Goal: Book appointment/travel/reservation

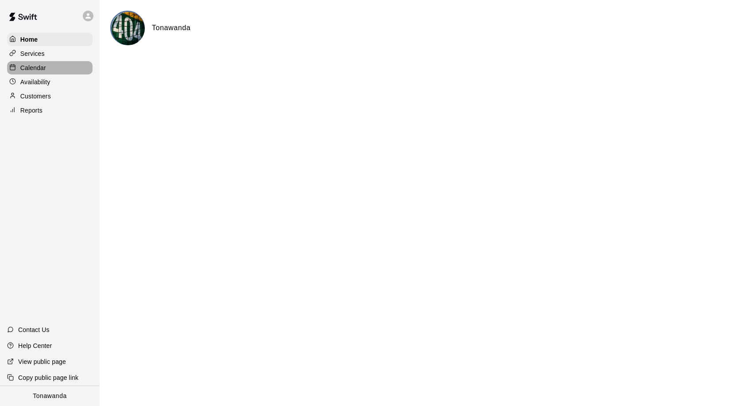
click at [27, 70] on p "Calendar" at bounding box center [33, 67] width 26 height 9
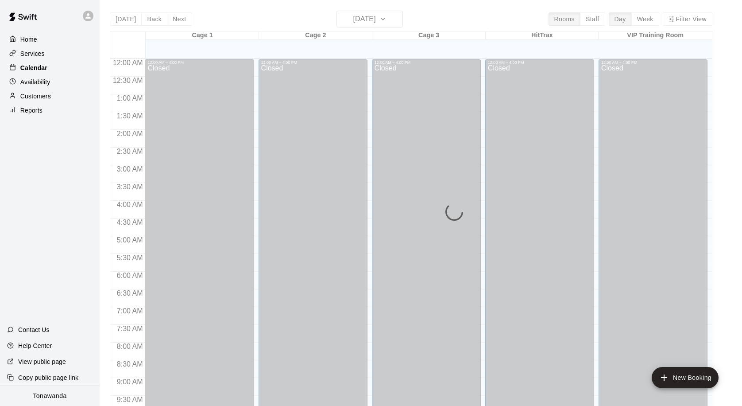
scroll to position [467, 0]
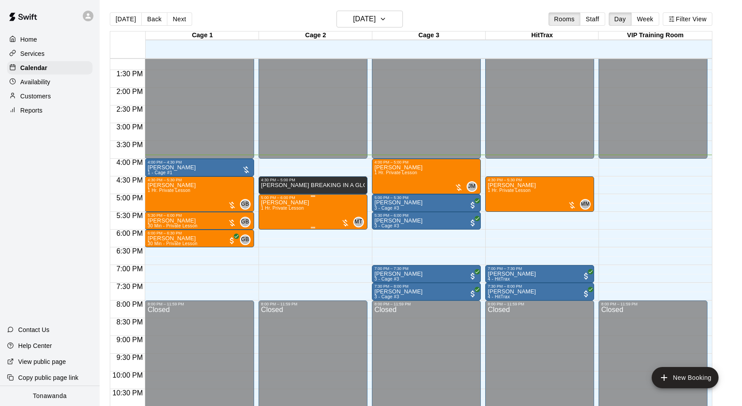
click at [301, 202] on p "[PERSON_NAME]" at bounding box center [285, 202] width 48 height 0
click at [271, 234] on img "edit" at bounding box center [270, 233] width 10 height 10
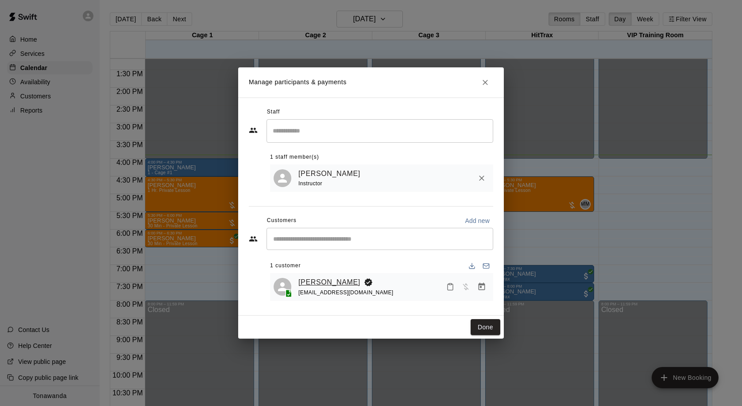
click at [311, 285] on link "[PERSON_NAME]" at bounding box center [329, 282] width 62 height 12
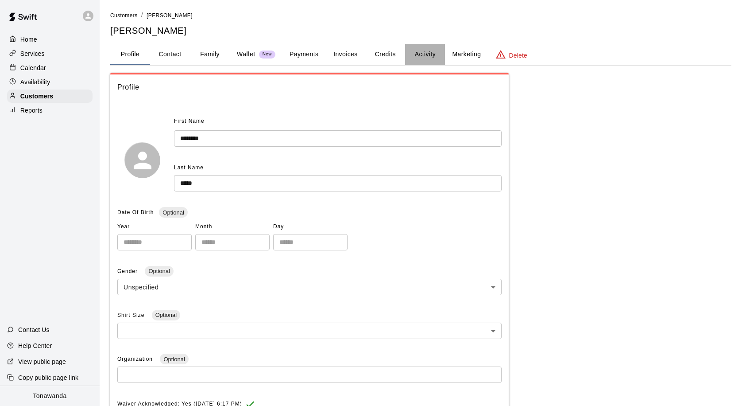
click at [425, 55] on button "Activity" at bounding box center [425, 54] width 40 height 21
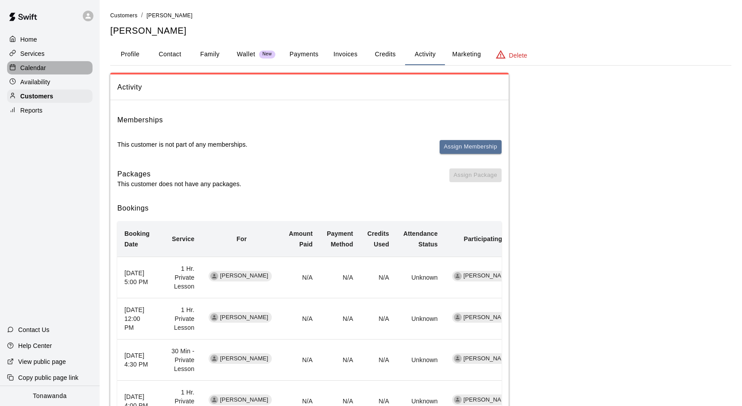
click at [27, 74] on div "Calendar" at bounding box center [49, 67] width 85 height 13
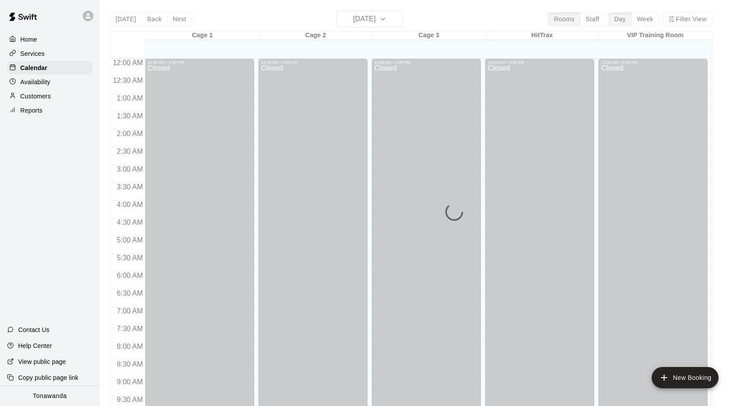
scroll to position [467, 0]
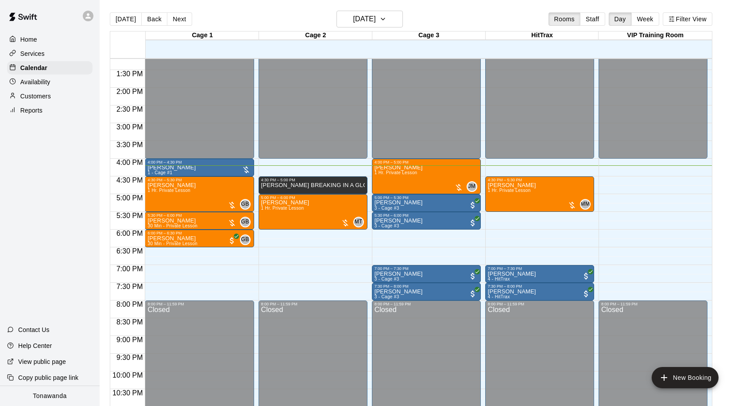
click at [41, 93] on p "Customers" at bounding box center [35, 96] width 31 height 9
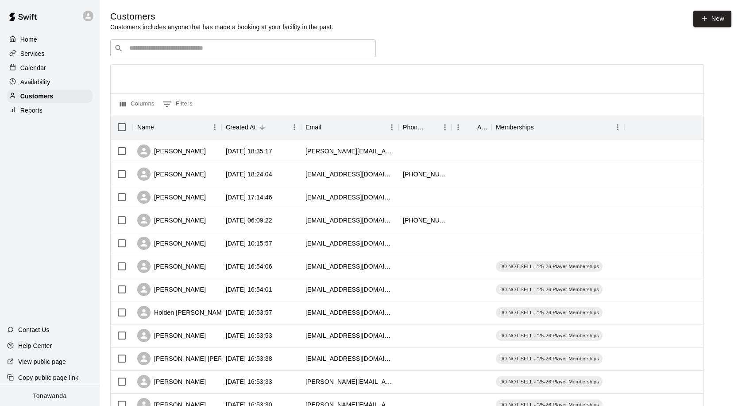
click at [186, 50] on input "Search customers by name or email" at bounding box center [249, 48] width 245 height 9
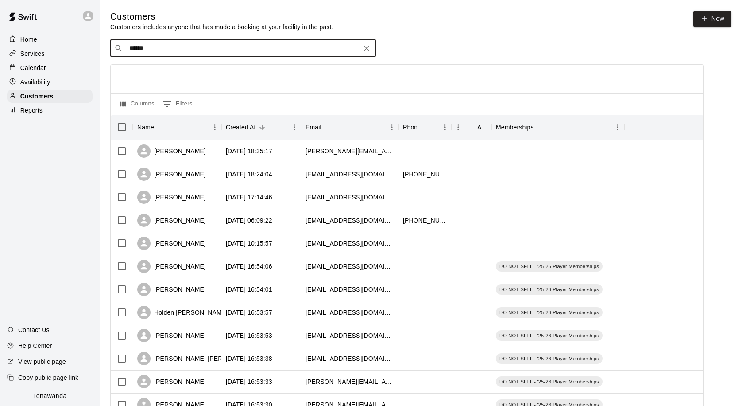
type input "*******"
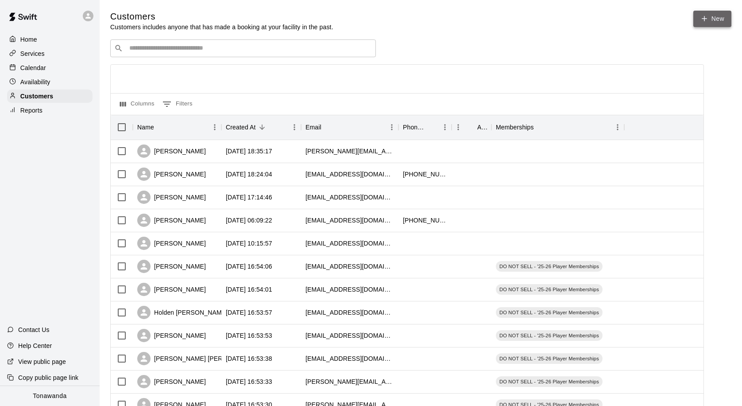
click at [723, 19] on link "New" at bounding box center [713, 19] width 38 height 16
select select "**"
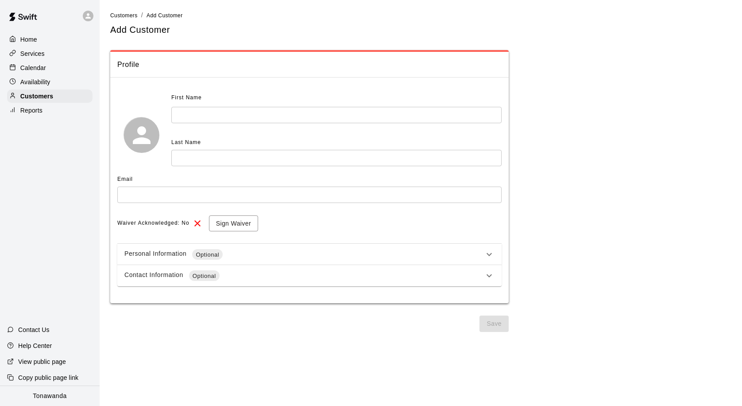
click at [211, 120] on input "text" at bounding box center [336, 115] width 330 height 16
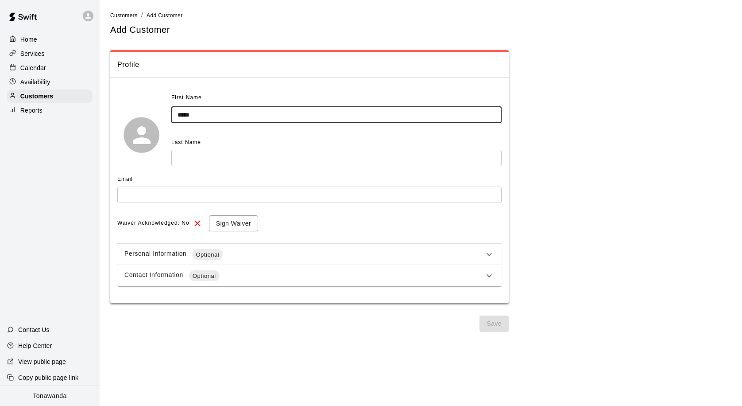
type input "*****"
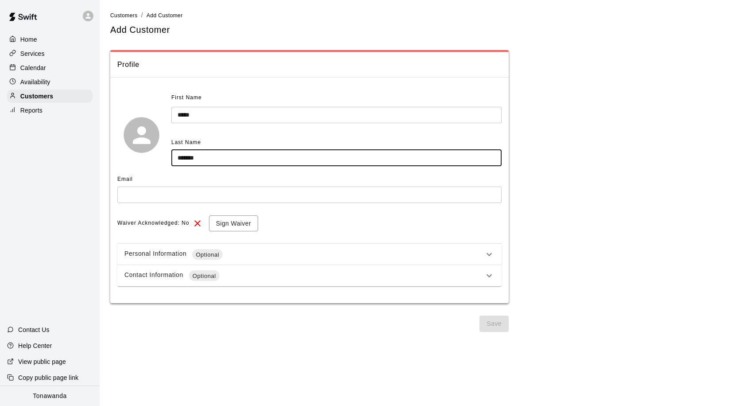
type input "*******"
click at [187, 196] on input "text" at bounding box center [309, 194] width 384 height 16
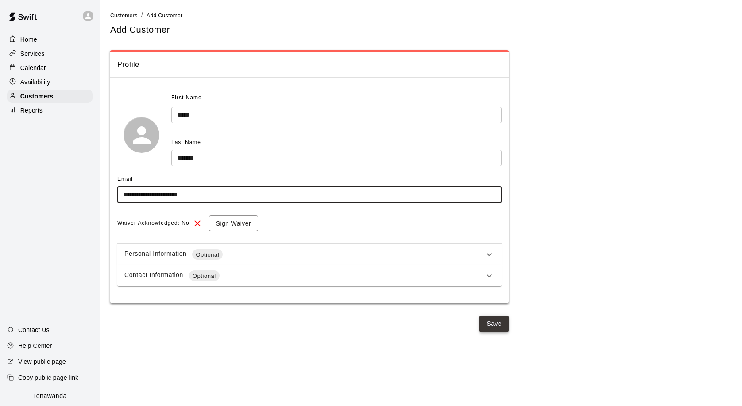
type input "**********"
click at [504, 326] on button "Save" at bounding box center [494, 323] width 29 height 16
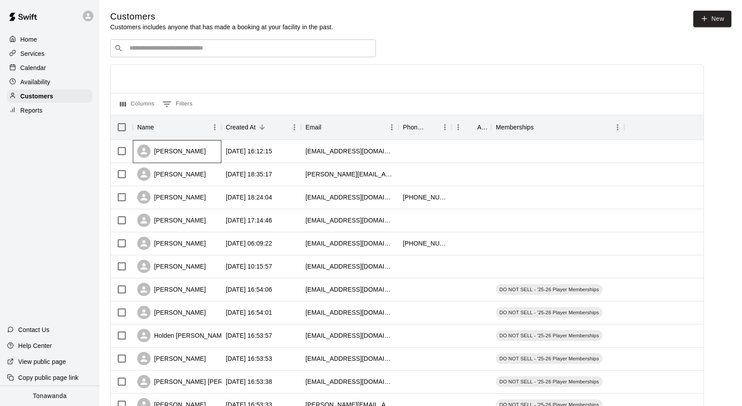
click at [191, 154] on div "[PERSON_NAME]" at bounding box center [171, 150] width 69 height 13
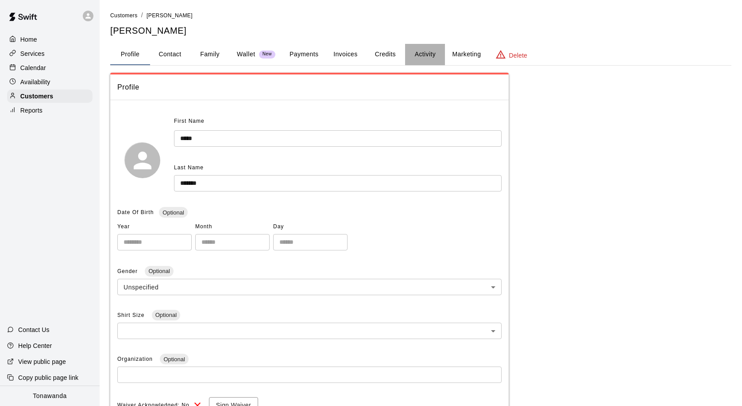
click at [419, 55] on button "Activity" at bounding box center [425, 54] width 40 height 21
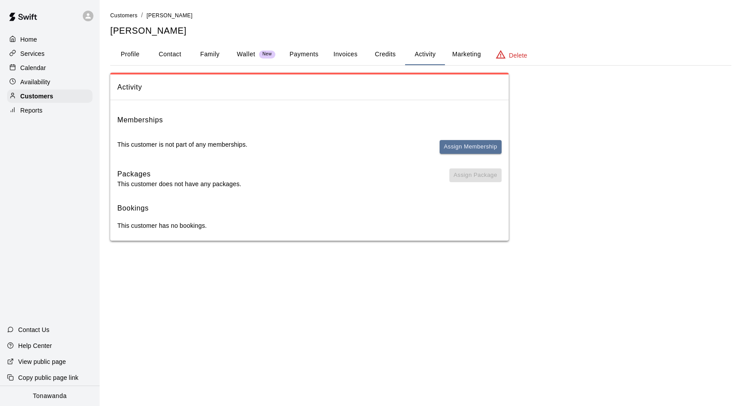
click at [302, 54] on button "Payments" at bounding box center [304, 54] width 43 height 21
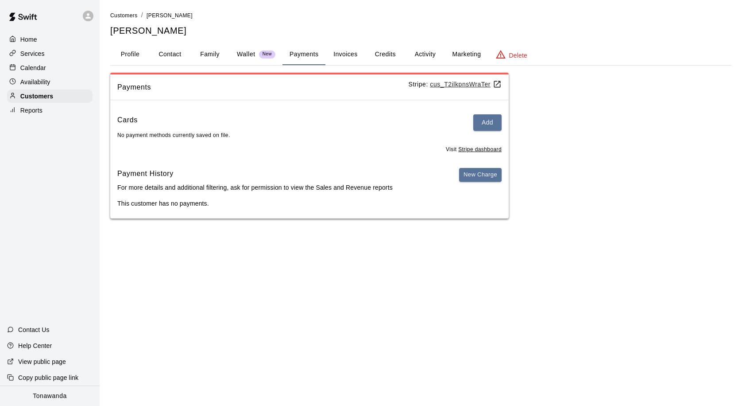
click at [35, 52] on p "Services" at bounding box center [32, 53] width 24 height 9
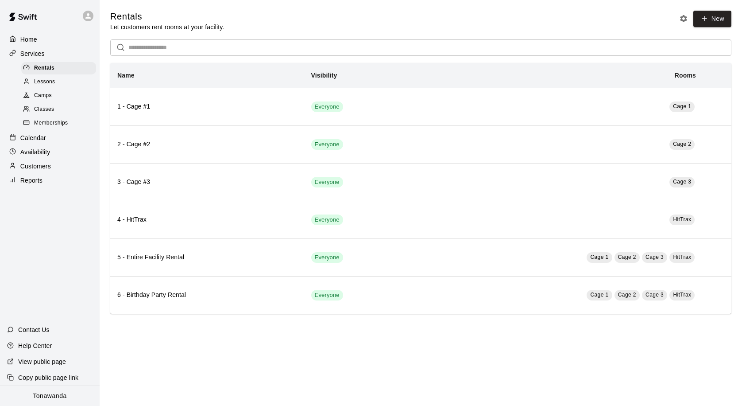
click at [35, 52] on p "Services" at bounding box center [32, 53] width 24 height 9
click at [42, 53] on p "Services" at bounding box center [32, 53] width 24 height 9
click at [36, 137] on p "Calendar" at bounding box center [33, 137] width 26 height 9
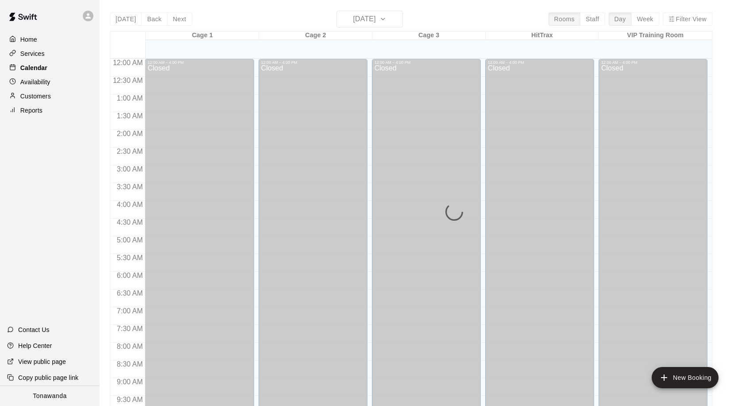
scroll to position [467, 0]
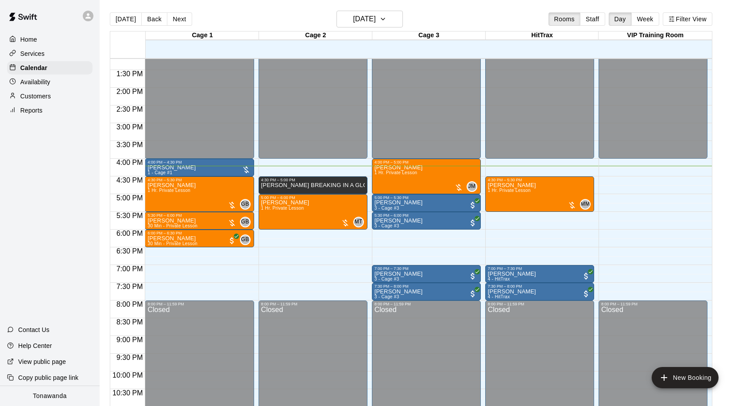
click at [42, 81] on p "Availability" at bounding box center [35, 82] width 30 height 9
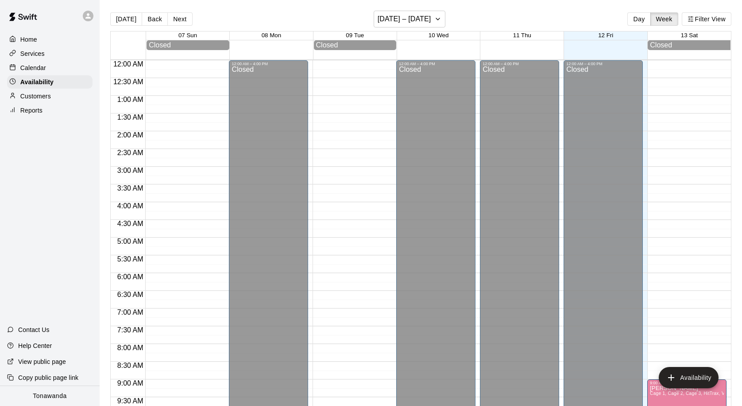
scroll to position [494, 0]
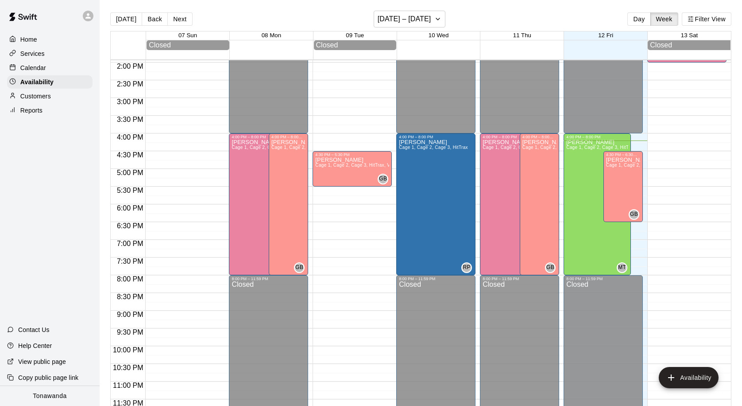
click at [42, 92] on p "Customers" at bounding box center [35, 96] width 31 height 9
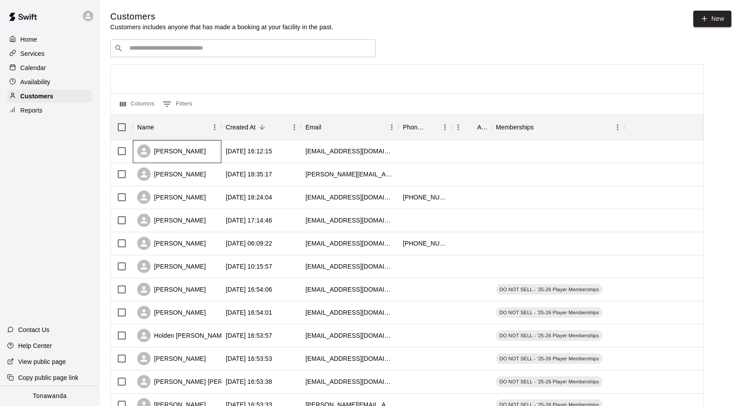
click at [159, 155] on div "[PERSON_NAME]" at bounding box center [171, 150] width 69 height 13
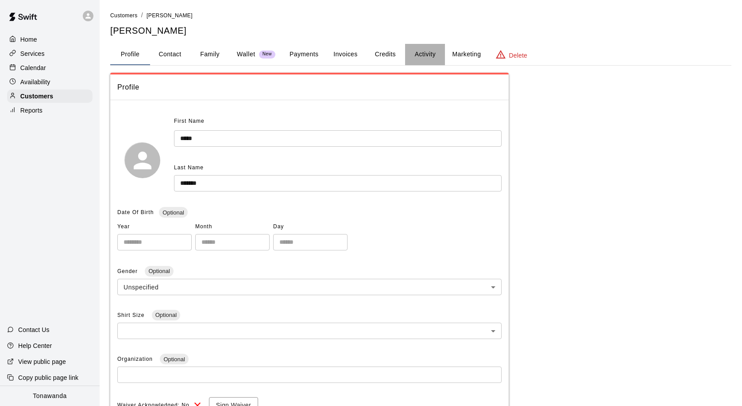
click at [433, 52] on button "Activity" at bounding box center [425, 54] width 40 height 21
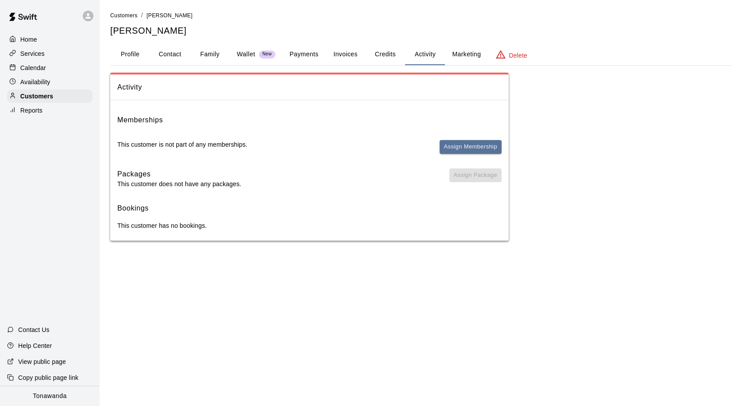
click at [380, 50] on button "Credits" at bounding box center [385, 54] width 40 height 21
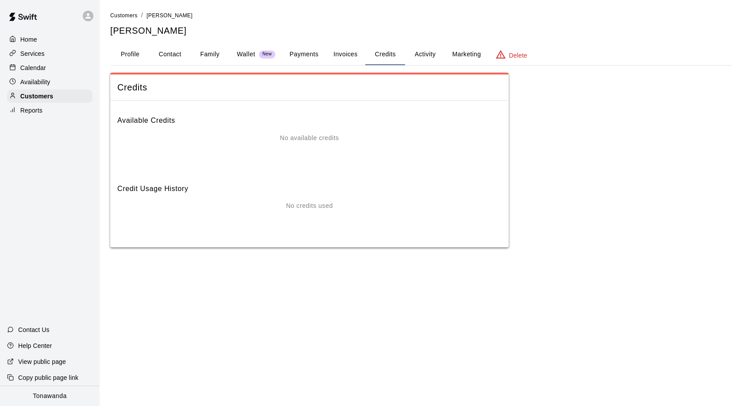
click at [333, 51] on button "Invoices" at bounding box center [346, 54] width 40 height 21
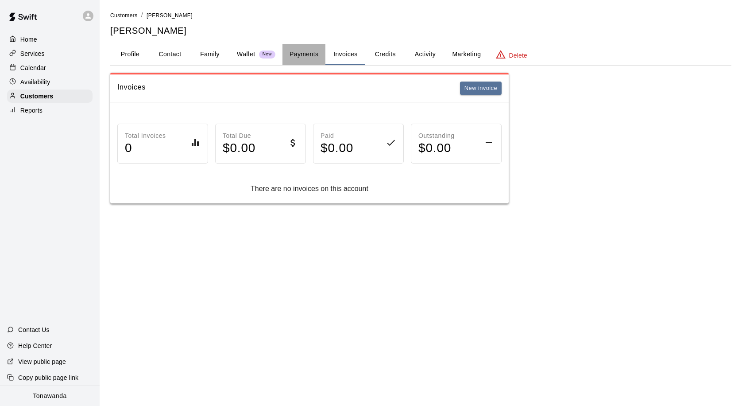
click at [308, 56] on button "Payments" at bounding box center [304, 54] width 43 height 21
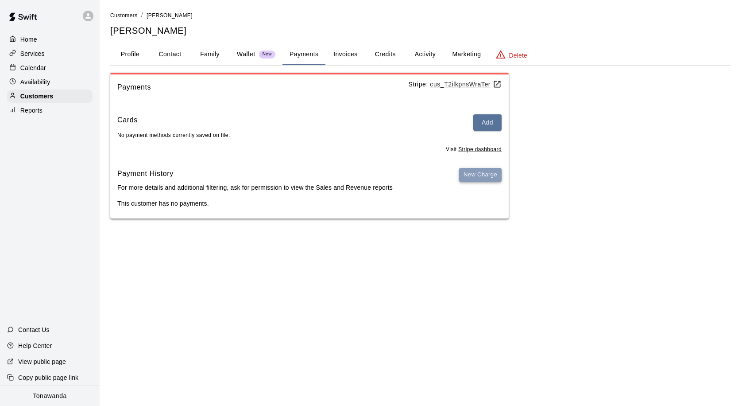
click at [481, 180] on button "New Charge" at bounding box center [480, 175] width 43 height 14
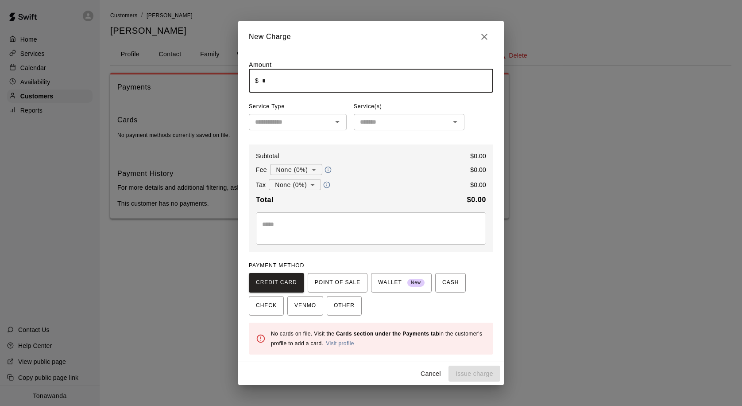
click at [271, 79] on input "*" at bounding box center [377, 80] width 231 height 23
type input "*****"
click at [348, 285] on span "POINT OF SALE" at bounding box center [338, 282] width 46 height 14
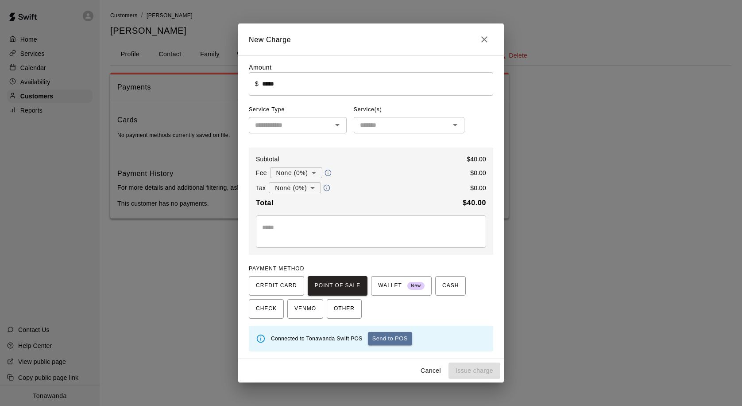
click at [289, 186] on body "Home Services Calendar Availability Customers Reports Contact Us Help Center Vi…" at bounding box center [371, 118] width 742 height 236
drag, startPoint x: 298, startPoint y: 218, endPoint x: 299, endPoint y: 197, distance: 21.3
click at [298, 218] on li "NYS Sales Tax ( 8.75 %)" at bounding box center [294, 218] width 82 height 15
type input "**********"
click at [302, 178] on body "**********" at bounding box center [371, 118] width 742 height 236
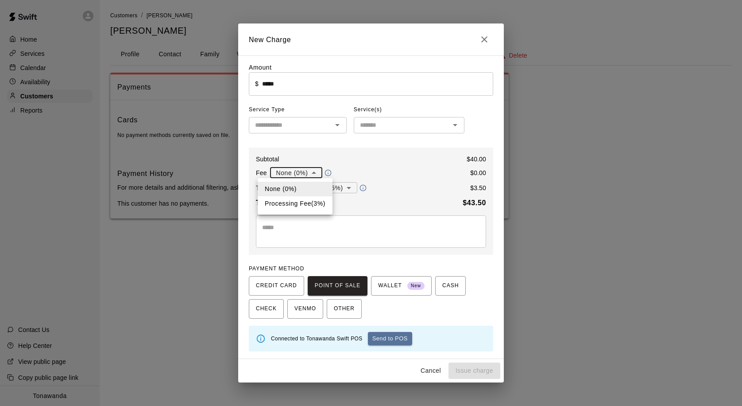
click at [302, 200] on li "Processing Fee ( 3 % )" at bounding box center [295, 203] width 75 height 15
type input "**********"
click at [398, 338] on button "Send to POS" at bounding box center [390, 338] width 44 height 13
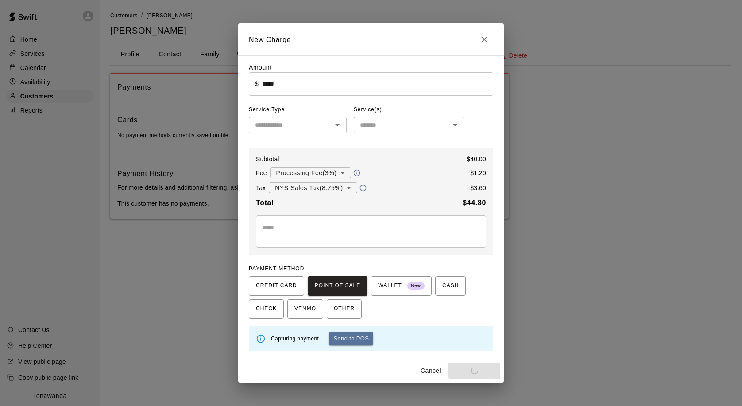
type input "*"
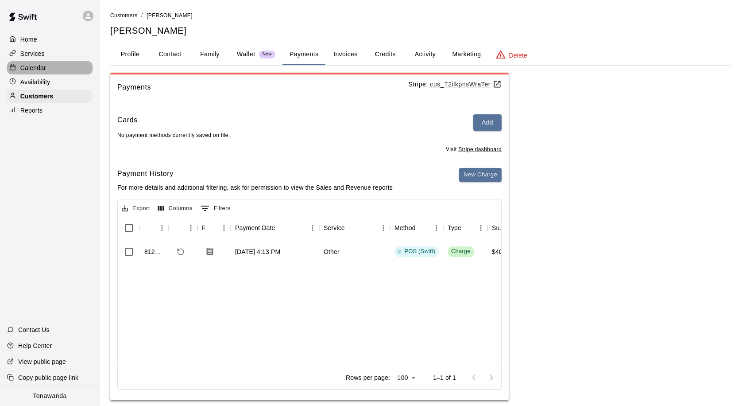
click at [43, 67] on p "Calendar" at bounding box center [33, 67] width 26 height 9
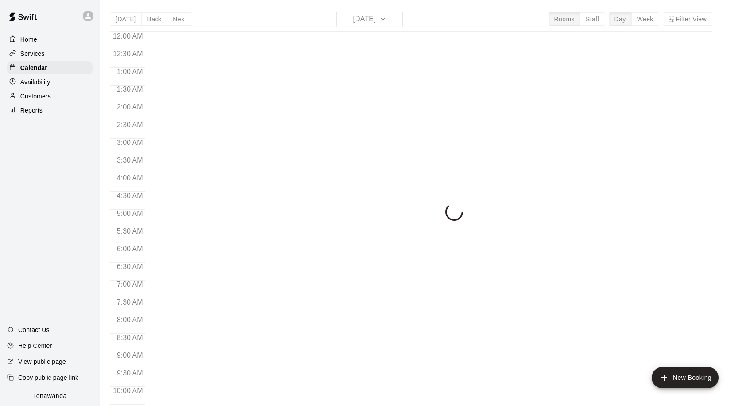
scroll to position [467, 0]
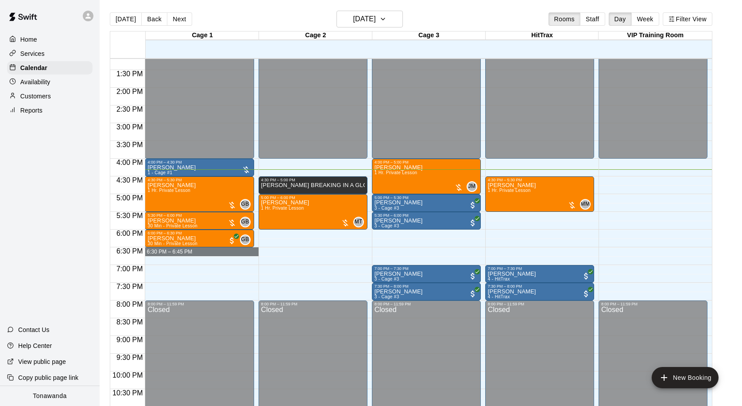
click at [259, 251] on div "12:00 AM 12:30 AM 1:00 AM 1:30 AM 2:00 AM 2:30 AM 3:00 AM 3:30 AM 4:00 AM 4:30 …" at bounding box center [411, 237] width 602 height 358
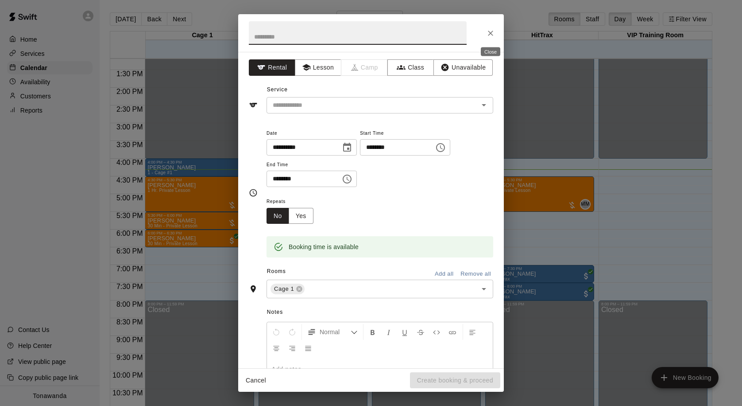
click at [494, 37] on button "Close" at bounding box center [491, 33] width 16 height 16
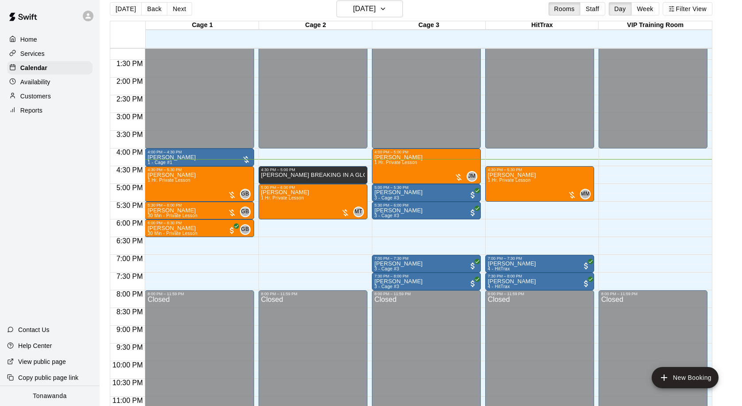
scroll to position [14, 0]
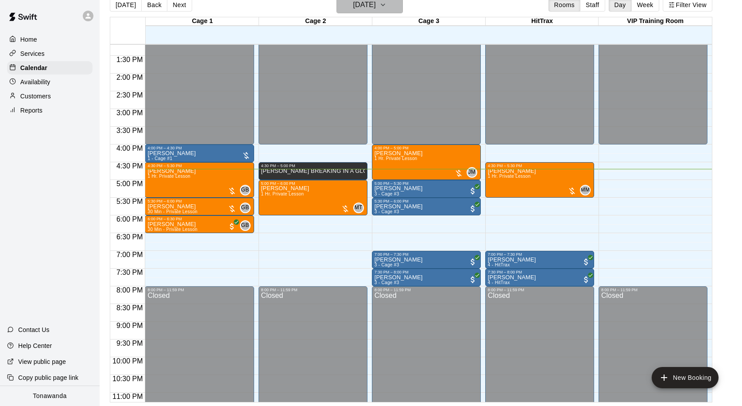
click at [376, 6] on h6 "[DATE]" at bounding box center [364, 5] width 23 height 12
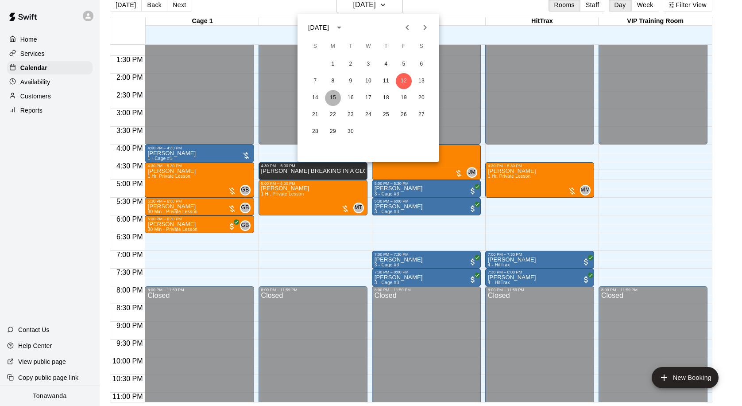
click at [333, 98] on button "15" at bounding box center [333, 98] width 16 height 16
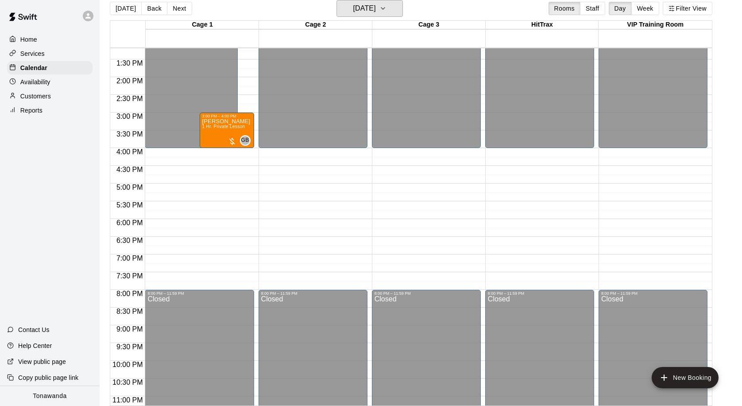
scroll to position [467, 0]
click at [363, 8] on h6 "[DATE]" at bounding box center [364, 8] width 23 height 12
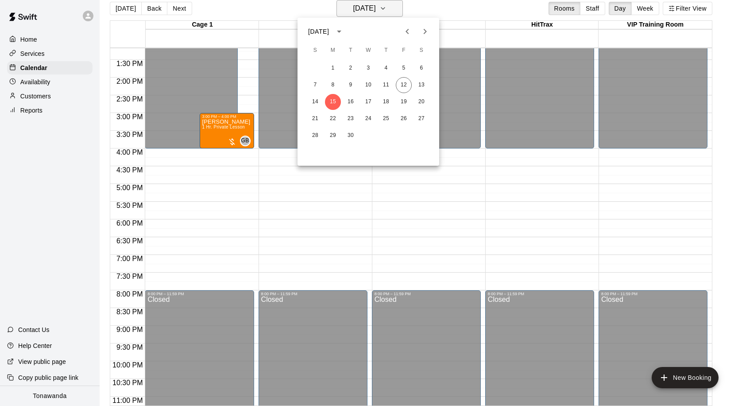
scroll to position [10, 0]
click at [331, 118] on button "22" at bounding box center [333, 119] width 16 height 16
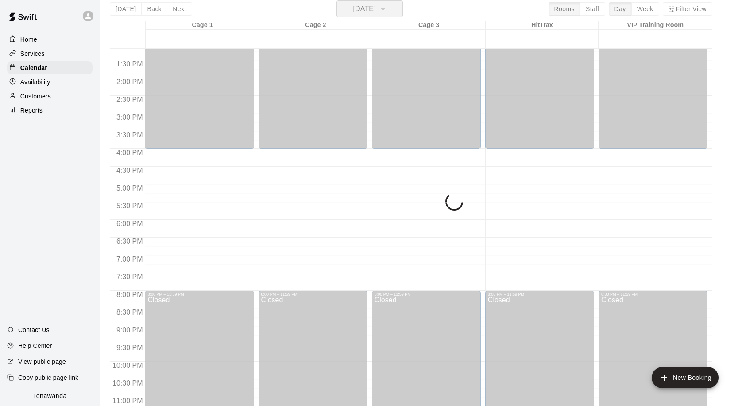
scroll to position [11, 0]
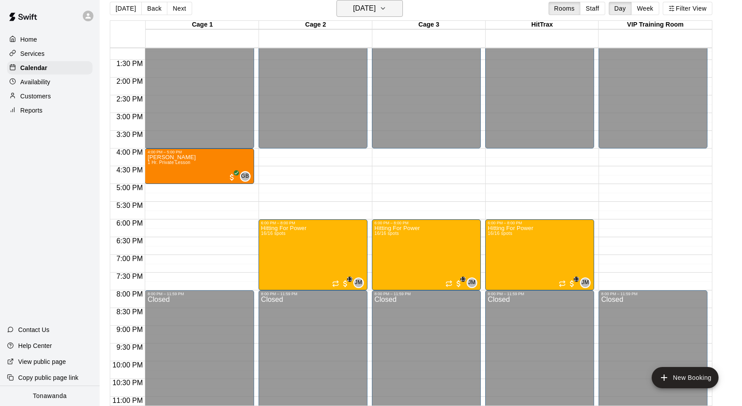
click at [359, 12] on h6 "[DATE]" at bounding box center [364, 8] width 23 height 12
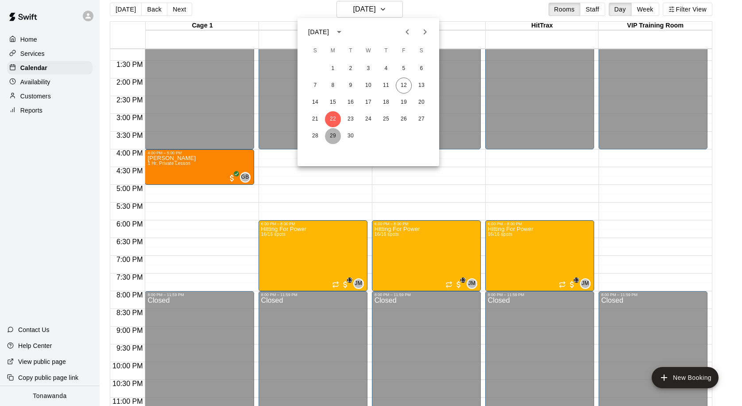
click at [336, 137] on button "29" at bounding box center [333, 136] width 16 height 16
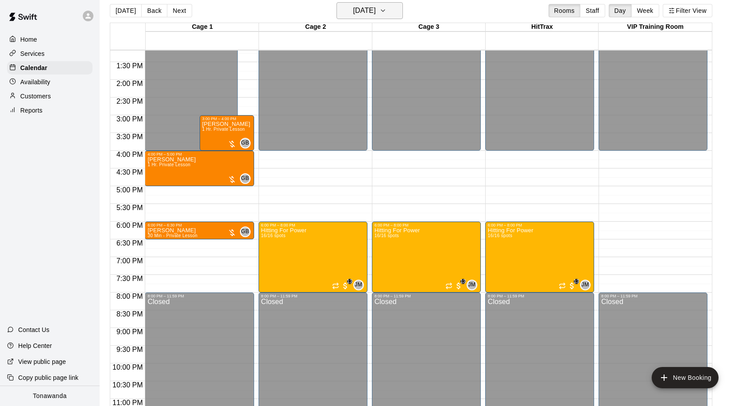
scroll to position [7, 0]
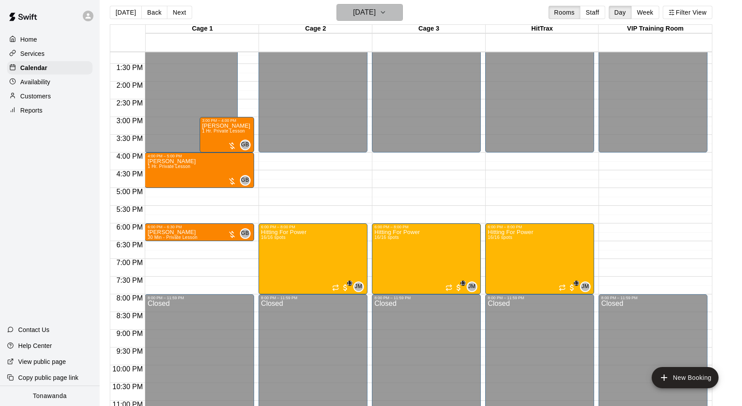
click at [360, 12] on h6 "[DATE]" at bounding box center [364, 12] width 23 height 12
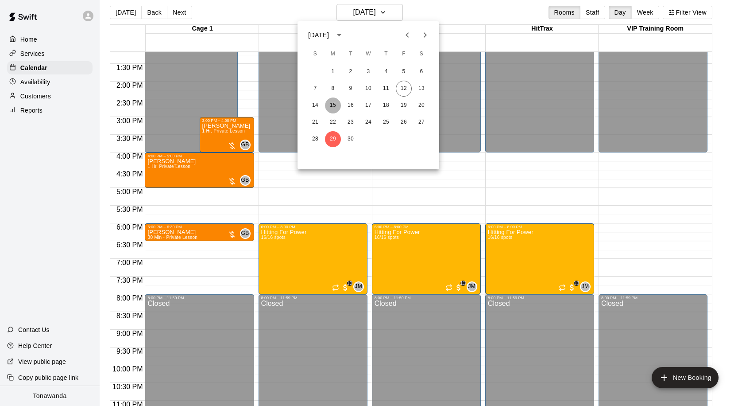
click at [333, 108] on button "15" at bounding box center [333, 105] width 16 height 16
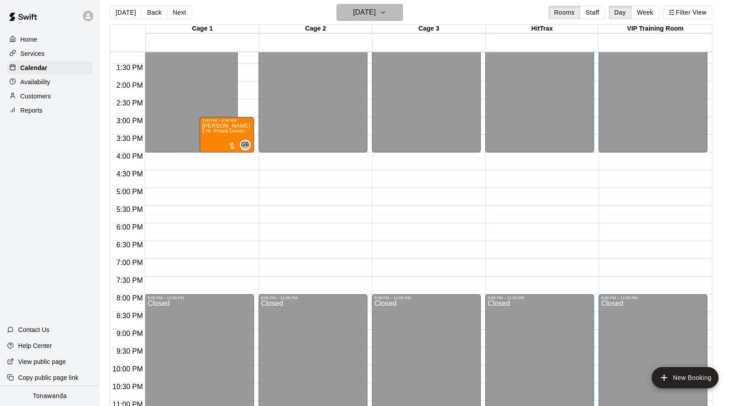
click at [376, 15] on h6 "[DATE]" at bounding box center [364, 12] width 23 height 12
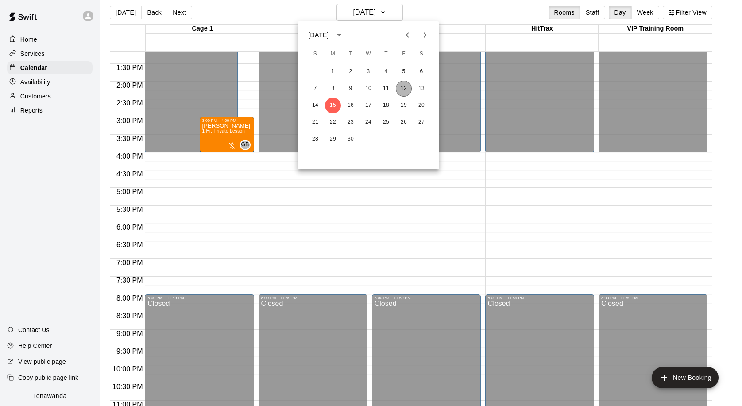
click at [409, 86] on button "12" at bounding box center [404, 89] width 16 height 16
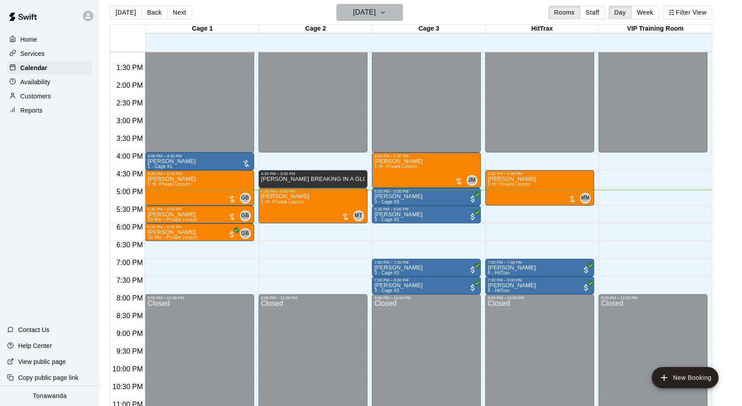
click at [387, 17] on icon "button" at bounding box center [383, 12] width 7 height 11
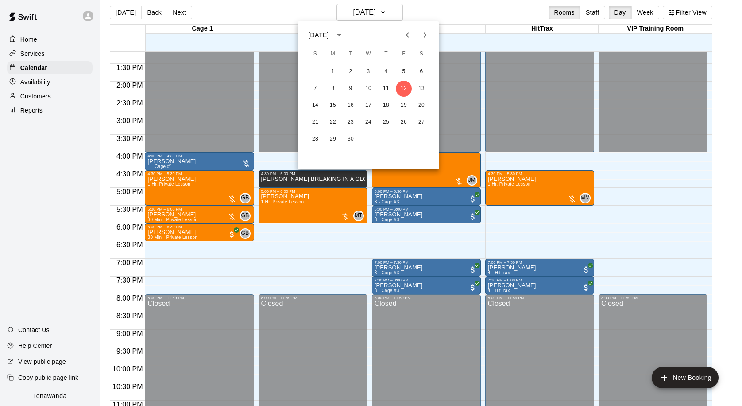
click at [423, 36] on icon "Next month" at bounding box center [425, 35] width 11 height 11
click at [409, 71] on button "3" at bounding box center [404, 72] width 16 height 16
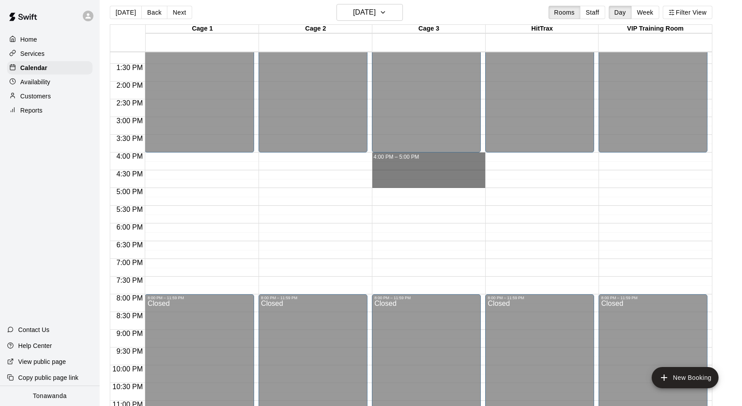
drag, startPoint x: 394, startPoint y: 157, endPoint x: 395, endPoint y: 183, distance: 26.2
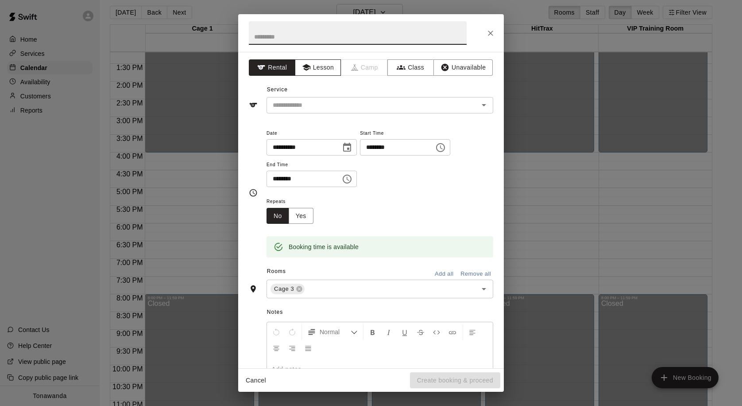
click at [340, 67] on span "Lesson" at bounding box center [318, 67] width 47 height 16
drag, startPoint x: 316, startPoint y: 66, endPoint x: 315, endPoint y: 58, distance: 7.6
click at [316, 63] on button "Lesson" at bounding box center [318, 67] width 47 height 16
click at [316, 48] on h2 at bounding box center [357, 33] width 239 height 38
click at [326, 41] on input "text" at bounding box center [358, 32] width 218 height 23
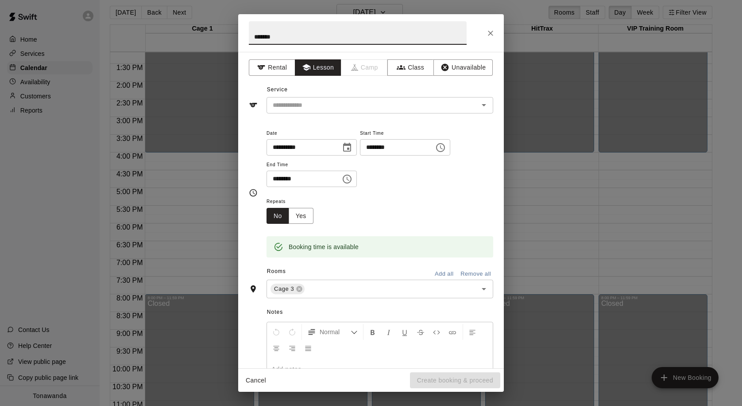
type input "********"
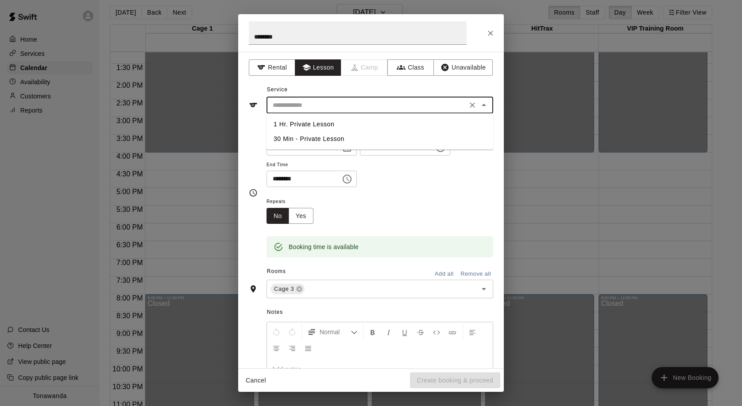
drag, startPoint x: 361, startPoint y: 101, endPoint x: 354, endPoint y: 108, distance: 9.4
click at [361, 101] on input "text" at bounding box center [366, 105] width 195 height 11
click at [331, 121] on li "1 Hr. Private Lesson" at bounding box center [380, 124] width 227 height 15
type input "**********"
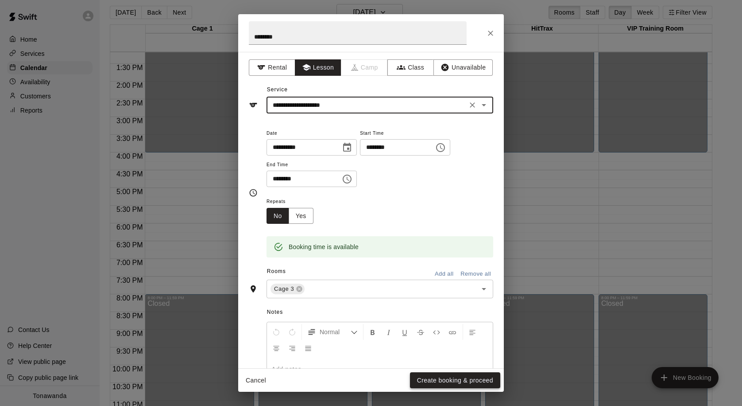
click at [450, 378] on button "Create booking & proceed" at bounding box center [455, 380] width 90 height 16
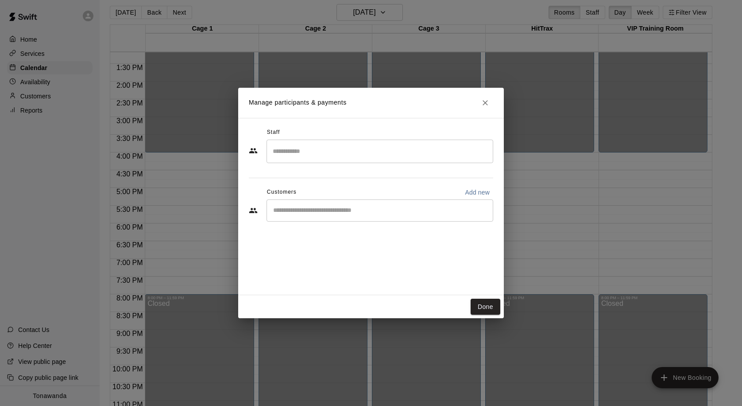
click at [337, 150] on input "Search staff" at bounding box center [380, 151] width 219 height 16
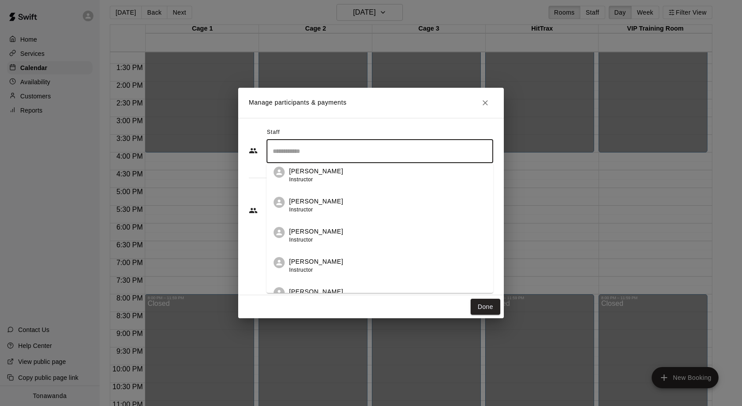
scroll to position [39, 0]
click at [309, 264] on div "[PERSON_NAME] Instructor [PERSON_NAME] Instructor [PERSON_NAME] Instructor [PER…" at bounding box center [380, 228] width 227 height 130
click at [309, 264] on span "Instructor" at bounding box center [301, 267] width 24 height 6
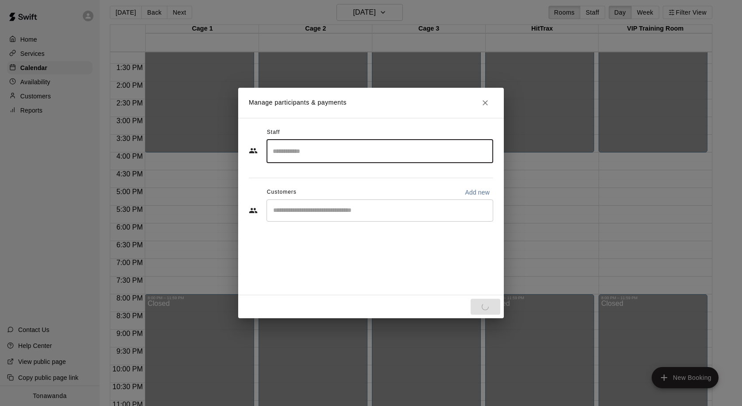
click at [308, 209] on input "Start typing to search customers..." at bounding box center [380, 210] width 219 height 9
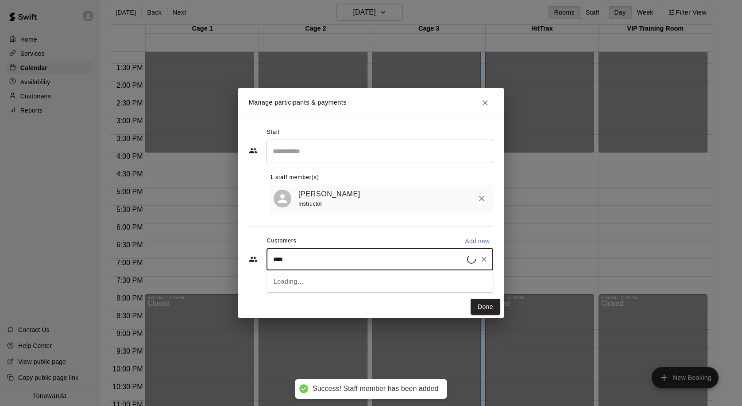
type input "*****"
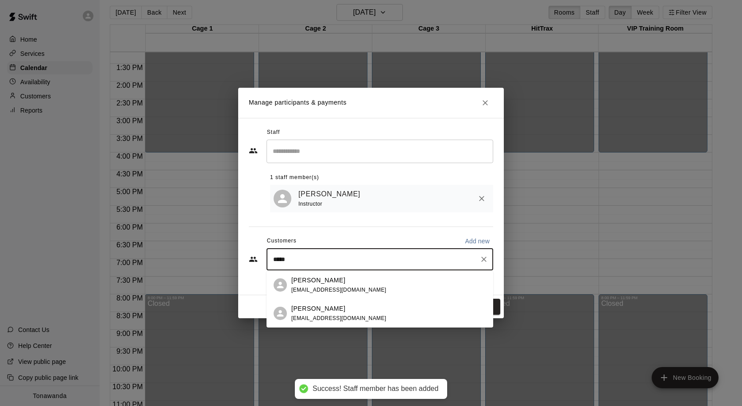
click at [340, 295] on div "[PERSON_NAME] [EMAIL_ADDRESS][DOMAIN_NAME]" at bounding box center [380, 285] width 227 height 28
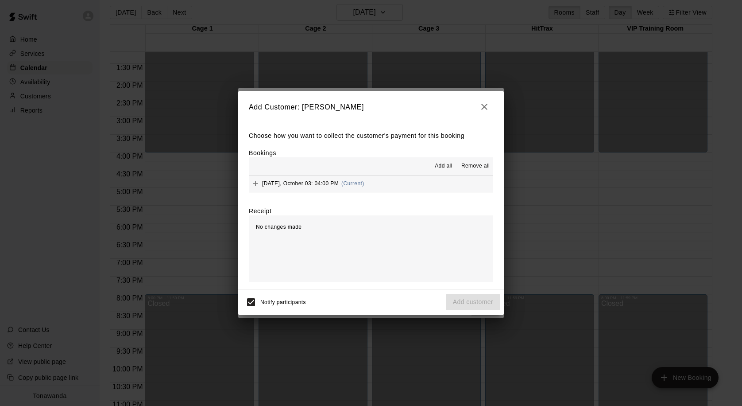
click at [438, 164] on span "Add all" at bounding box center [444, 166] width 18 height 9
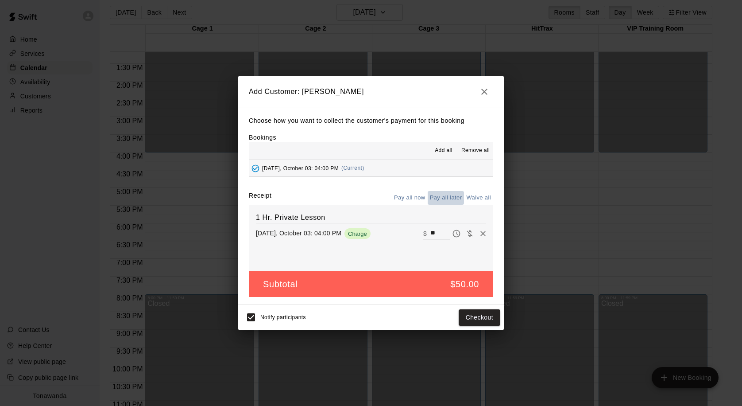
drag, startPoint x: 441, startPoint y: 198, endPoint x: 448, endPoint y: 259, distance: 61.1
click at [442, 198] on button "Pay all later" at bounding box center [446, 198] width 37 height 14
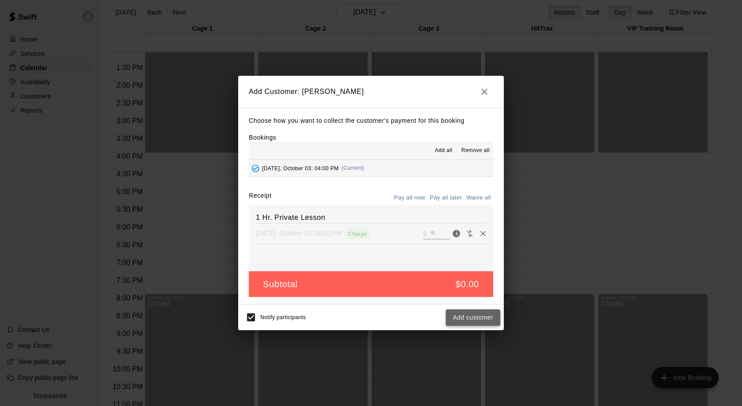
click at [481, 317] on button "Add customer" at bounding box center [473, 317] width 54 height 16
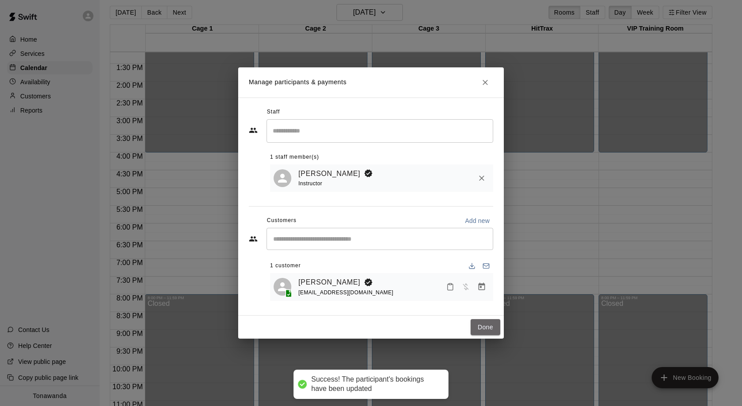
drag, startPoint x: 482, startPoint y: 326, endPoint x: 453, endPoint y: 321, distance: 29.3
click at [482, 326] on button "Done" at bounding box center [486, 327] width 30 height 16
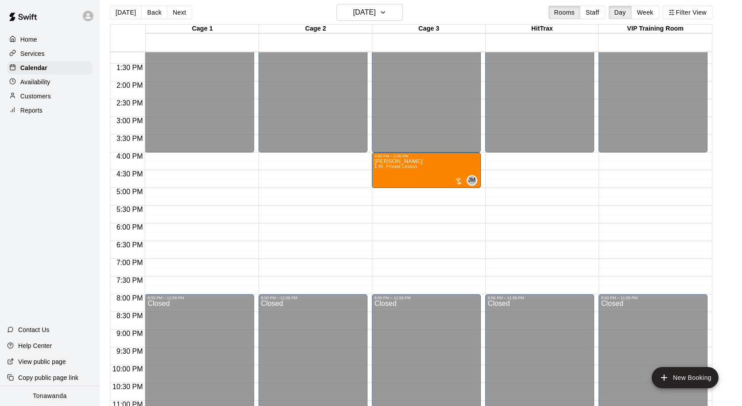
click at [124, 14] on button "[DATE]" at bounding box center [126, 12] width 32 height 13
